Goal: Find contact information: Find contact information

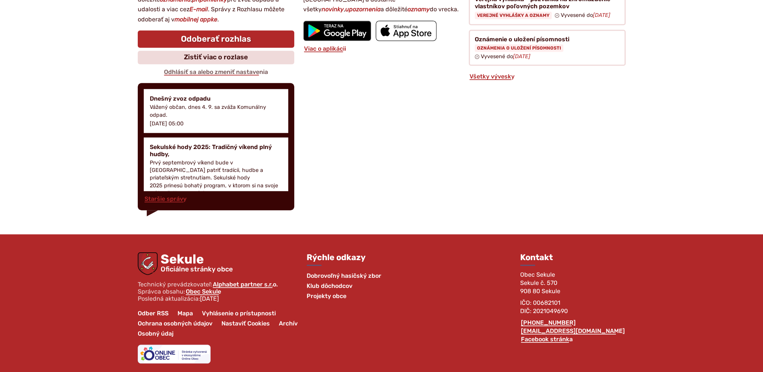
scroll to position [935, 0]
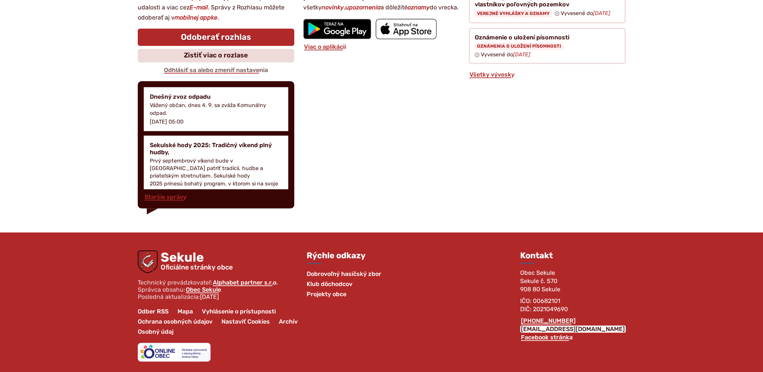
click at [575, 326] on link "[EMAIL_ADDRESS][DOMAIN_NAME]" at bounding box center [573, 329] width 106 height 7
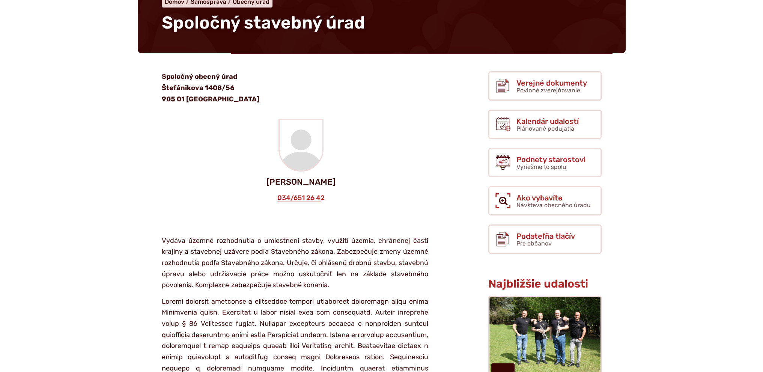
scroll to position [0, 0]
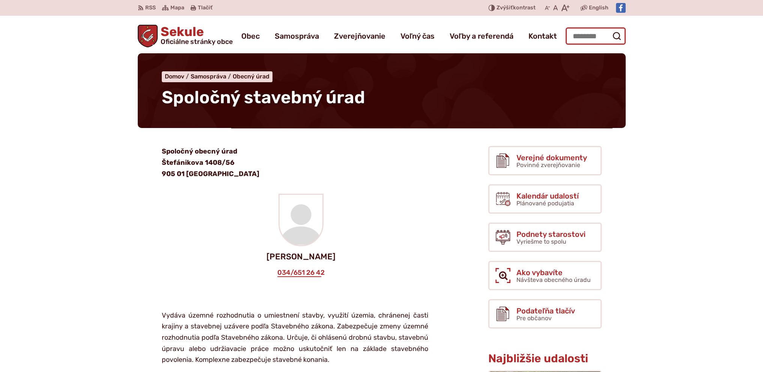
click at [595, 35] on input "Hľadať:" at bounding box center [596, 35] width 60 height 17
type input "*********"
click at [610, 29] on button "Odoslať vyhľadávací formulár" at bounding box center [617, 36] width 14 height 14
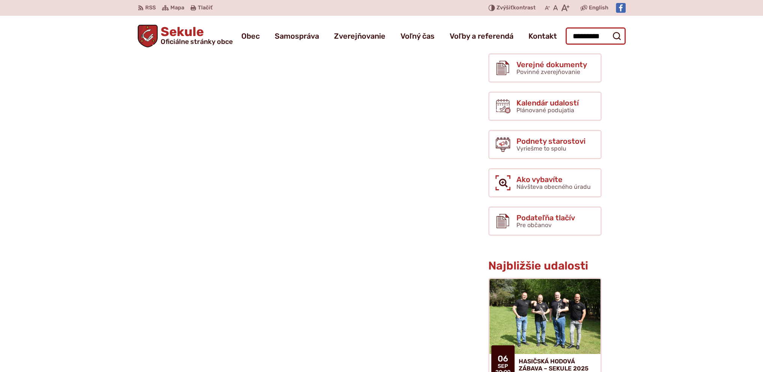
drag, startPoint x: 591, startPoint y: 38, endPoint x: 597, endPoint y: 38, distance: 5.6
click at [591, 38] on input "*********" at bounding box center [596, 35] width 60 height 17
drag, startPoint x: 606, startPoint y: 35, endPoint x: 551, endPoint y: 34, distance: 55.6
click at [551, 34] on div "Sekule Oficiálne stránky obce Prepnúť Menu Obec blok História a kronika obce Od…" at bounding box center [382, 35] width 488 height 38
click at [540, 36] on span "Kontakt" at bounding box center [543, 36] width 29 height 21
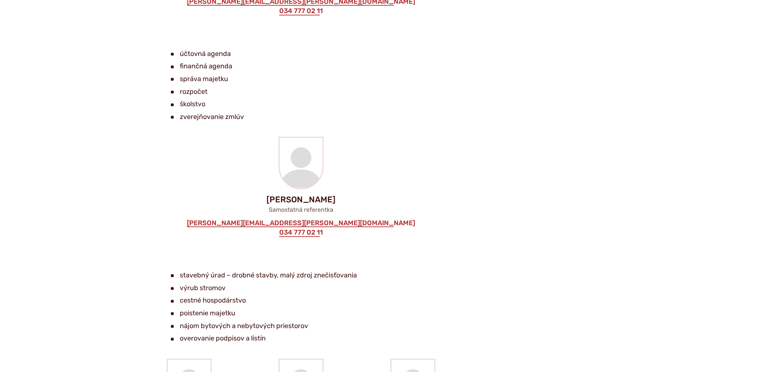
scroll to position [1158, 0]
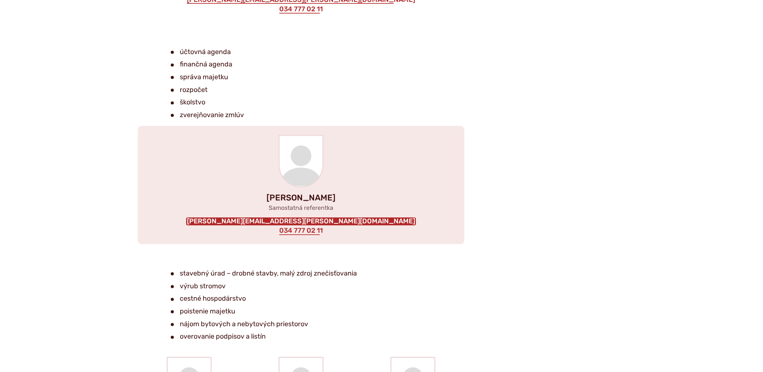
click at [327, 221] on link "[PERSON_NAME][EMAIL_ADDRESS][PERSON_NAME][DOMAIN_NAME]" at bounding box center [301, 221] width 230 height 8
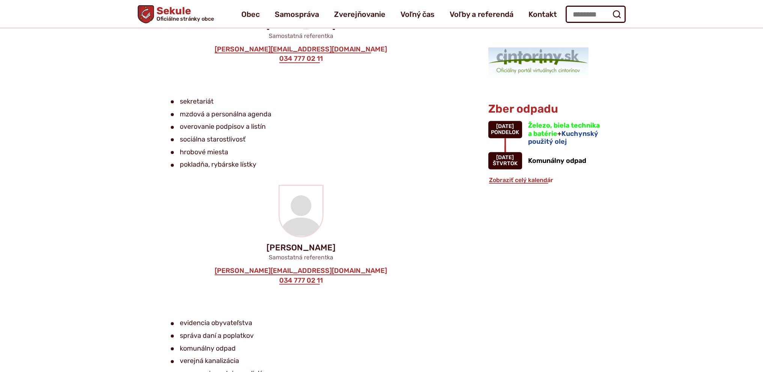
scroll to position [641, 0]
